Goal: Task Accomplishment & Management: Manage account settings

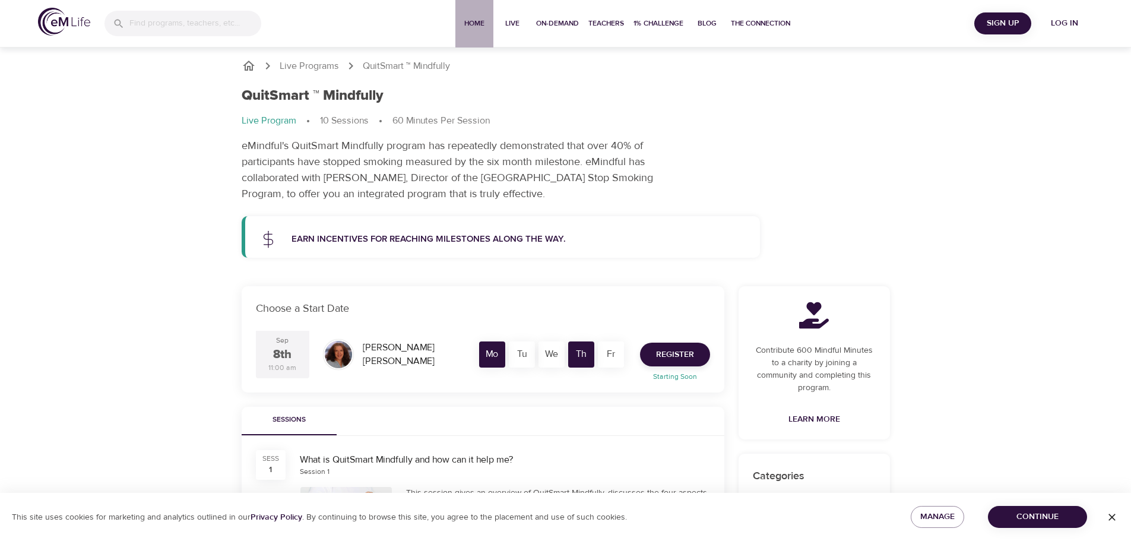
click at [471, 21] on span "Home" at bounding box center [474, 23] width 28 height 12
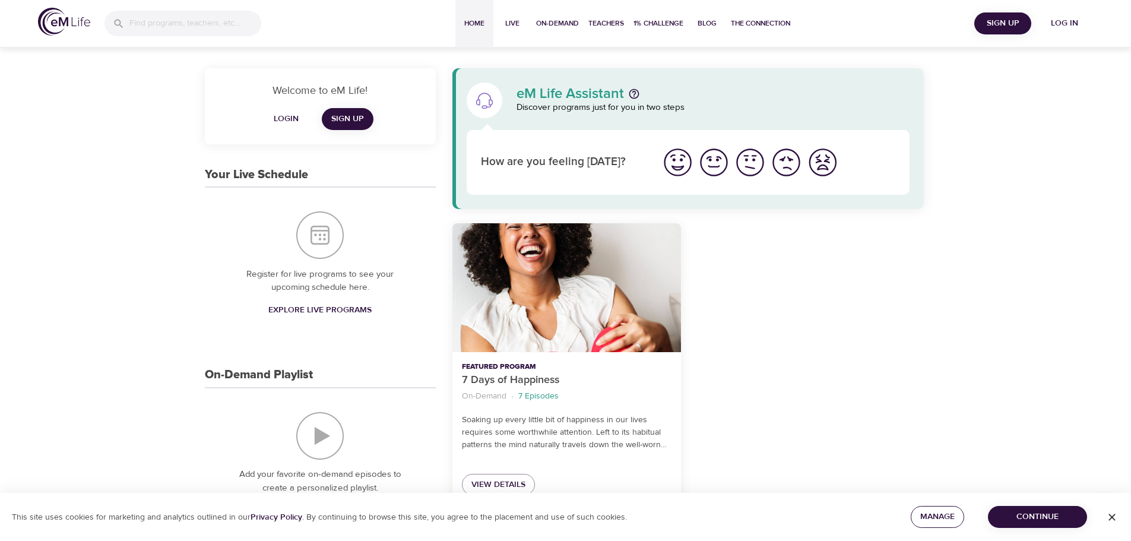
click at [940, 521] on span "Manage" at bounding box center [937, 516] width 34 height 15
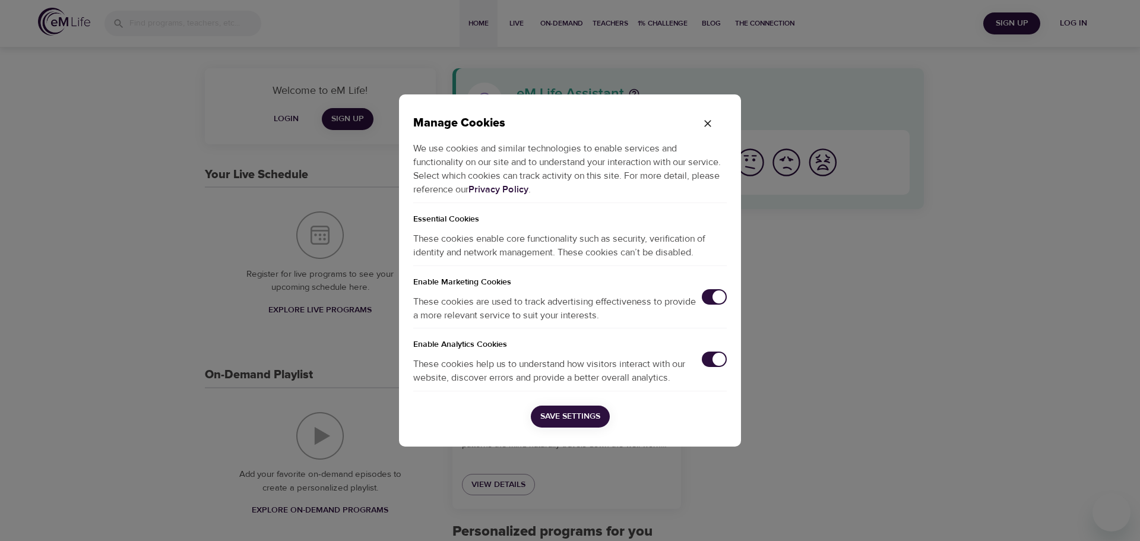
click at [712, 296] on input "checkbox" at bounding box center [718, 296] width 39 height 13
click at [711, 362] on input "checkbox" at bounding box center [718, 359] width 39 height 13
click at [581, 408] on button "Save Settings" at bounding box center [570, 416] width 79 height 22
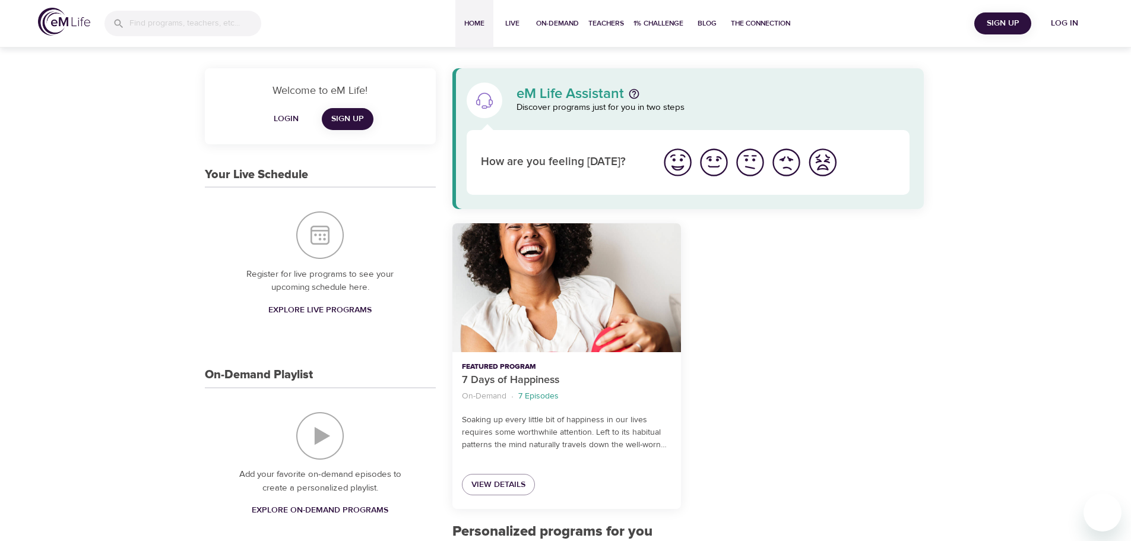
click at [52, 10] on img at bounding box center [64, 22] width 52 height 28
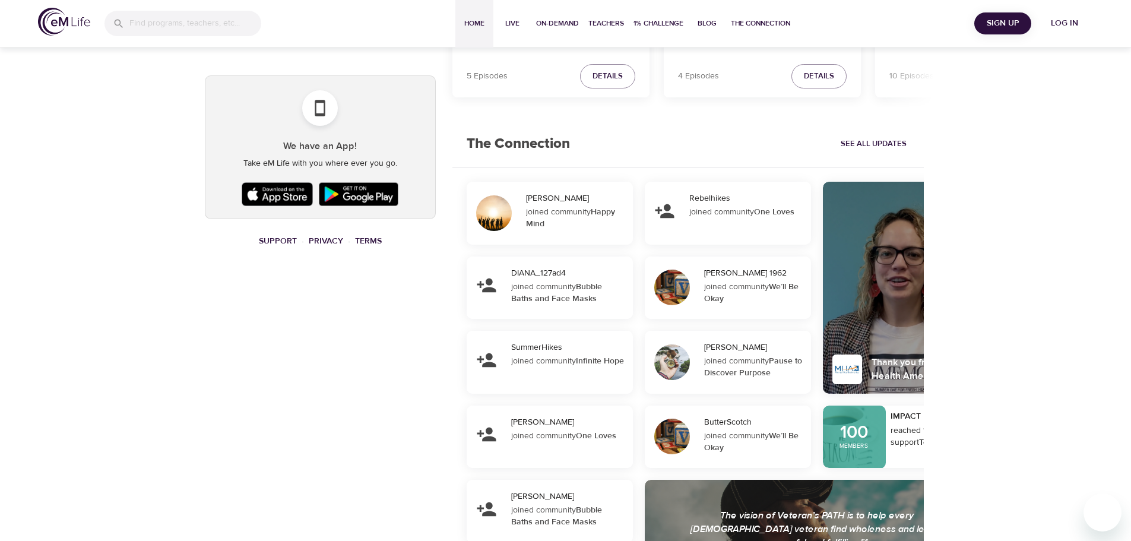
scroll to position [712, 0]
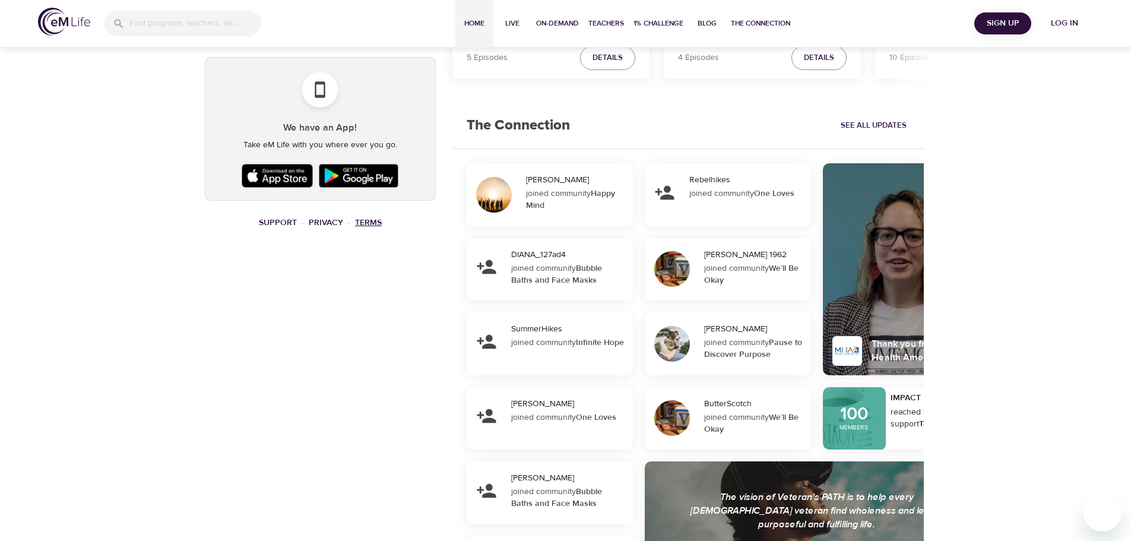
click at [372, 218] on link "Terms" at bounding box center [368, 222] width 27 height 11
